Goal: Transaction & Acquisition: Purchase product/service

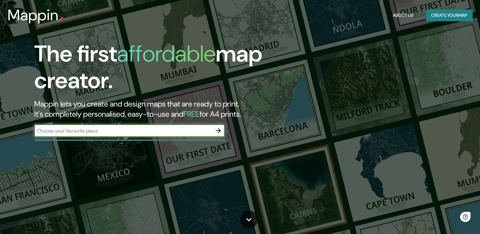
click at [218, 131] on icon "button" at bounding box center [219, 131] width 8 height 8
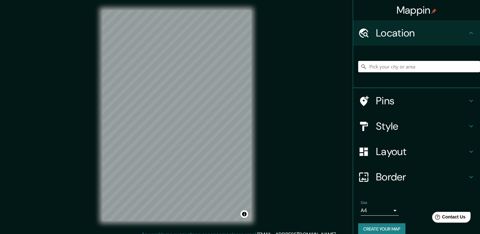
click at [443, 67] on input "Pick your city or area" at bounding box center [419, 66] width 122 height 11
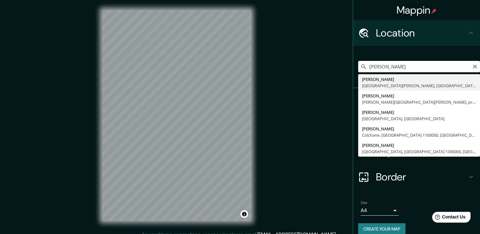
type input "[PERSON_NAME], [GEOGRAPHIC_DATA][PERSON_NAME], [GEOGRAPHIC_DATA]"
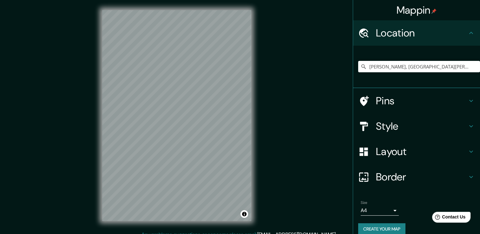
click at [280, 101] on div "Mappin Location [GEOGRAPHIC_DATA], [GEOGRAPHIC_DATA][PERSON_NAME], [GEOGRAPHIC_…" at bounding box center [240, 120] width 480 height 241
click at [384, 122] on h4 "Style" at bounding box center [421, 126] width 91 height 13
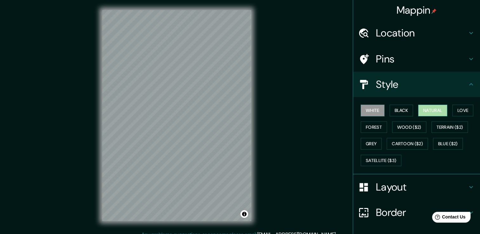
click at [428, 112] on button "Natural" at bounding box center [432, 111] width 29 height 12
click at [465, 107] on button "Love" at bounding box center [463, 111] width 21 height 12
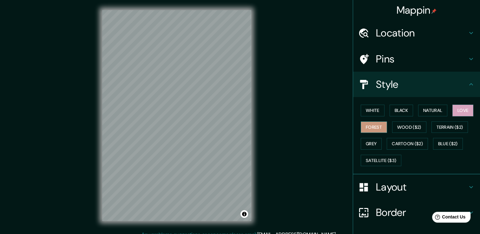
click at [376, 123] on button "Forest" at bounding box center [374, 128] width 26 height 12
